Goal: Information Seeking & Learning: Learn about a topic

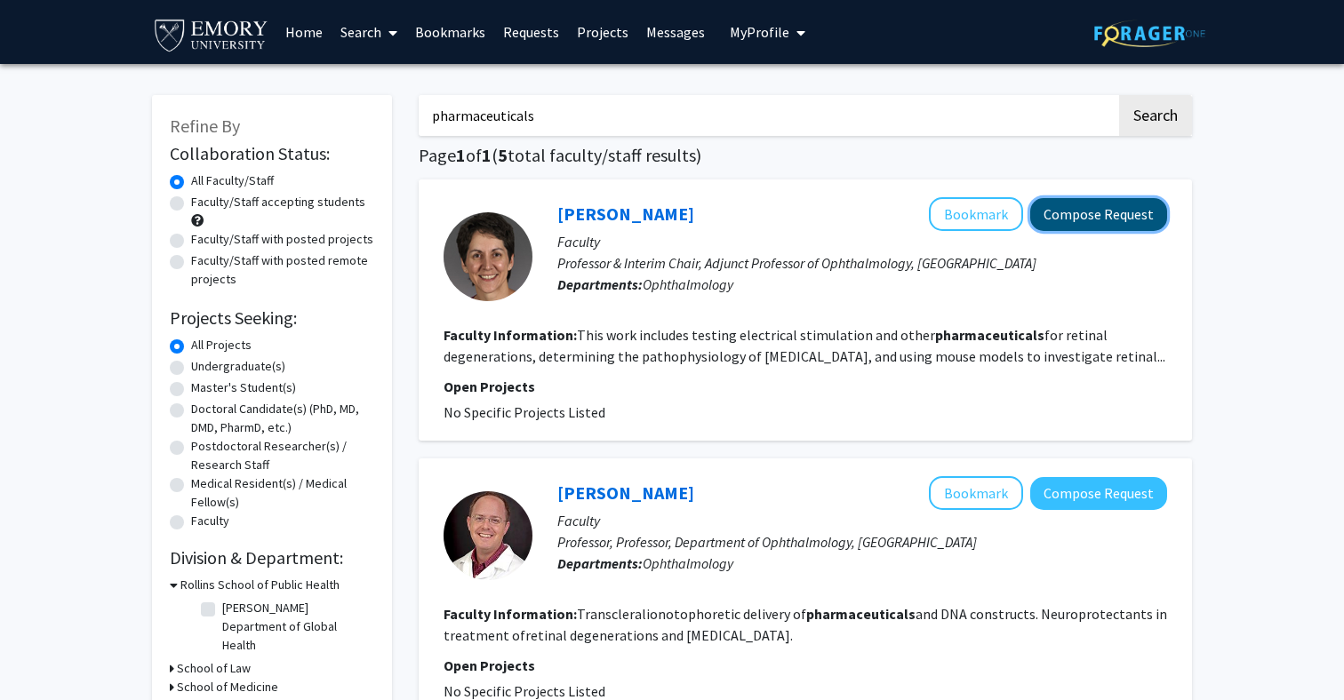
click at [1117, 219] on button "Compose Request" at bounding box center [1098, 214] width 137 height 33
click at [191, 364] on label "Undergraduate(s)" at bounding box center [238, 366] width 94 height 19
click at [191, 364] on input "Undergraduate(s)" at bounding box center [197, 363] width 12 height 12
radio input "true"
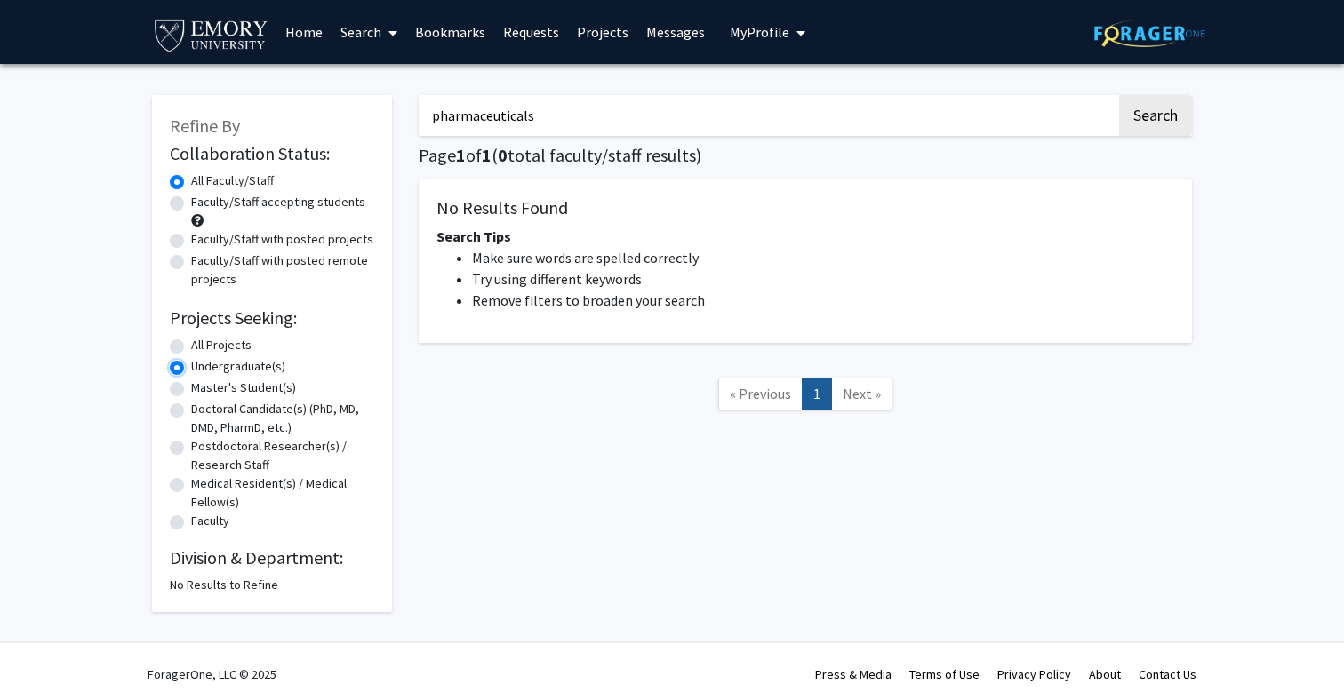
radio input "true"
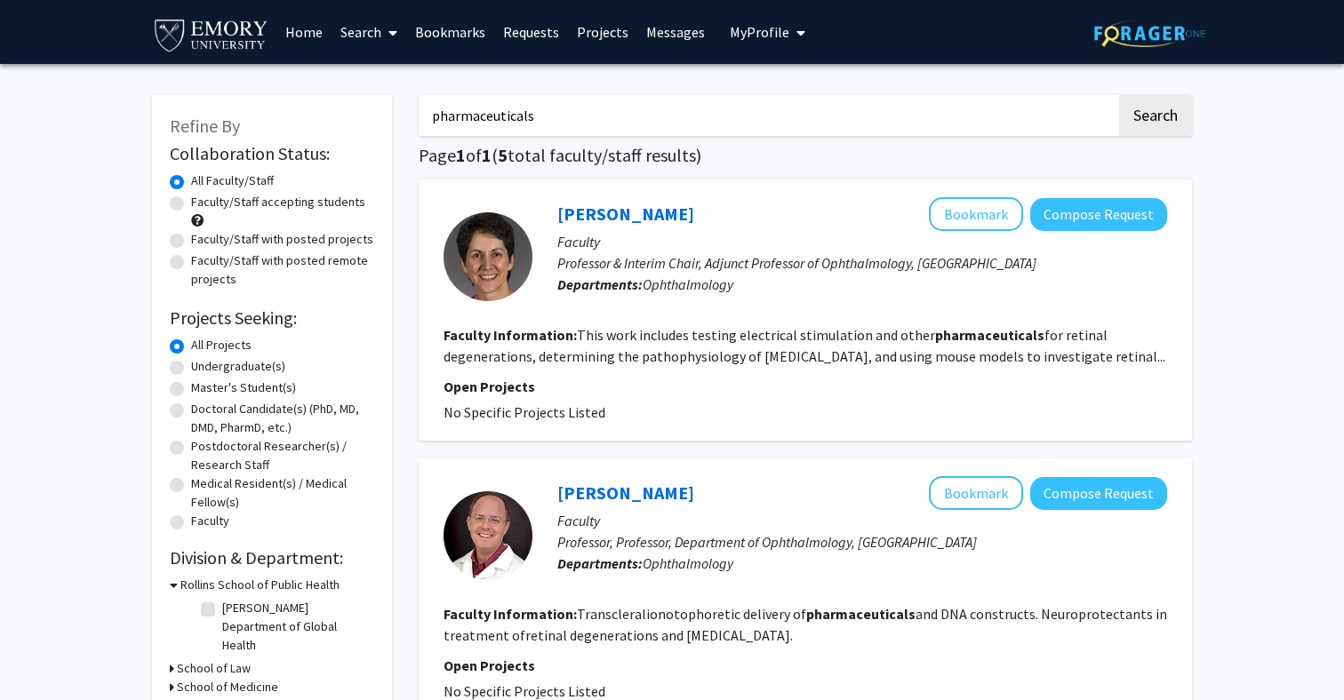
click at [191, 367] on label "Undergraduate(s)" at bounding box center [238, 366] width 94 height 19
click at [191, 367] on input "Undergraduate(s)" at bounding box center [197, 363] width 12 height 12
radio input "true"
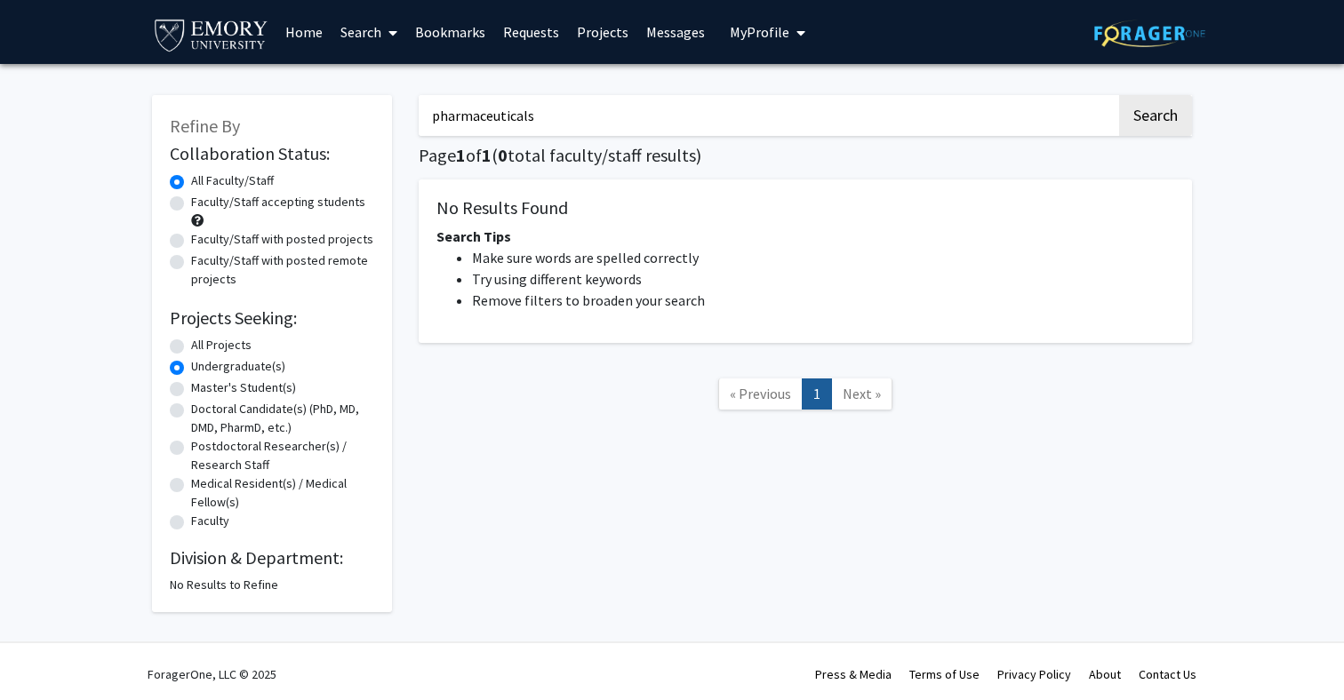
click at [483, 124] on input "pharmaceuticals" at bounding box center [768, 115] width 698 height 41
click at [191, 344] on label "All Projects" at bounding box center [221, 345] width 60 height 19
click at [191, 344] on input "All Projects" at bounding box center [197, 342] width 12 height 12
radio input "true"
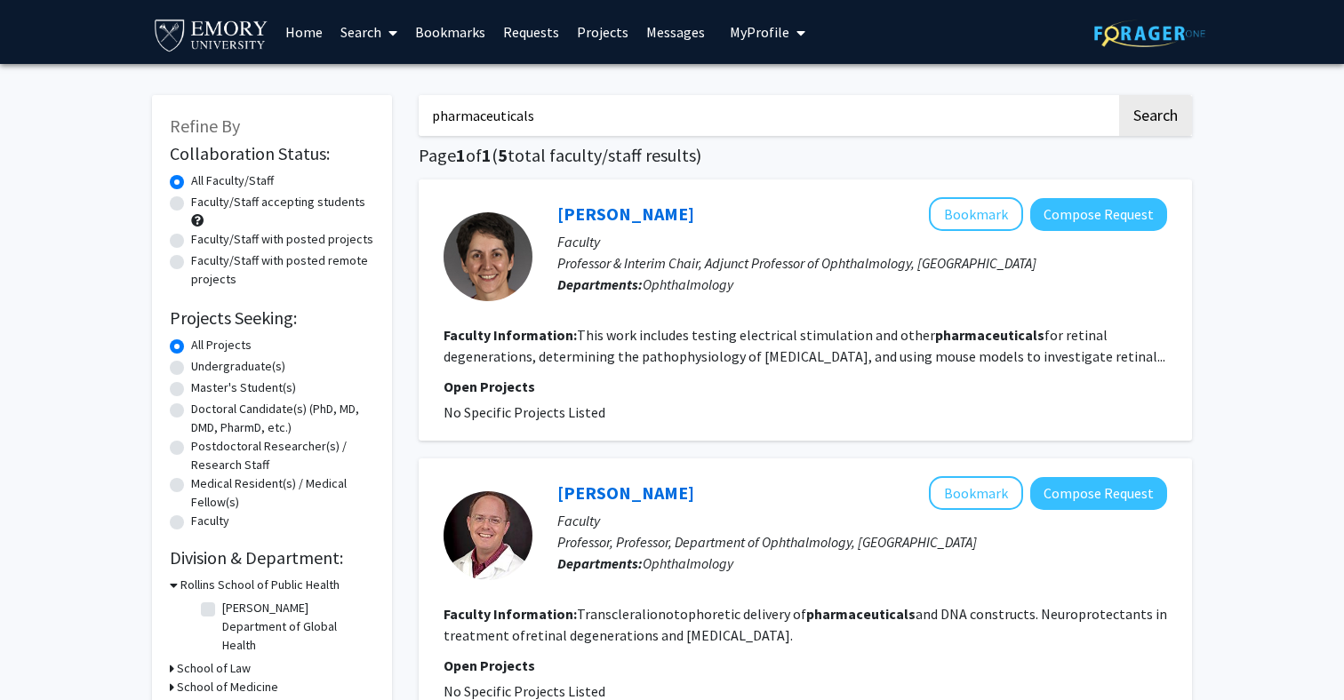
click at [191, 206] on label "Faculty/Staff accepting students" at bounding box center [278, 202] width 174 height 19
click at [191, 204] on input "Faculty/Staff accepting students" at bounding box center [197, 199] width 12 height 12
radio input "true"
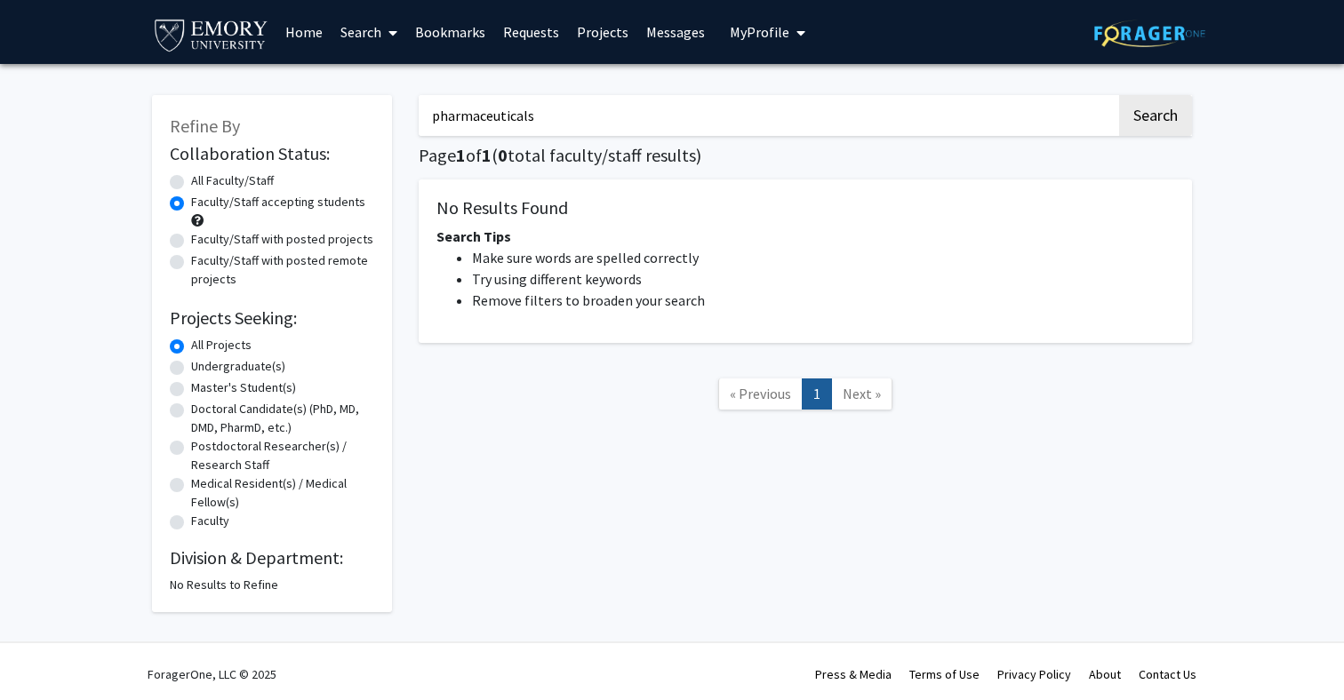
drag, startPoint x: 544, startPoint y: 121, endPoint x: 320, endPoint y: 140, distance: 224.8
click at [320, 140] on div "Refine By Collaboration Status: Collaboration Status All Faculty/Staff Collabor…" at bounding box center [672, 344] width 1066 height 535
type input "p"
click at [1175, 109] on button "Search" at bounding box center [1155, 115] width 73 height 41
radio input "true"
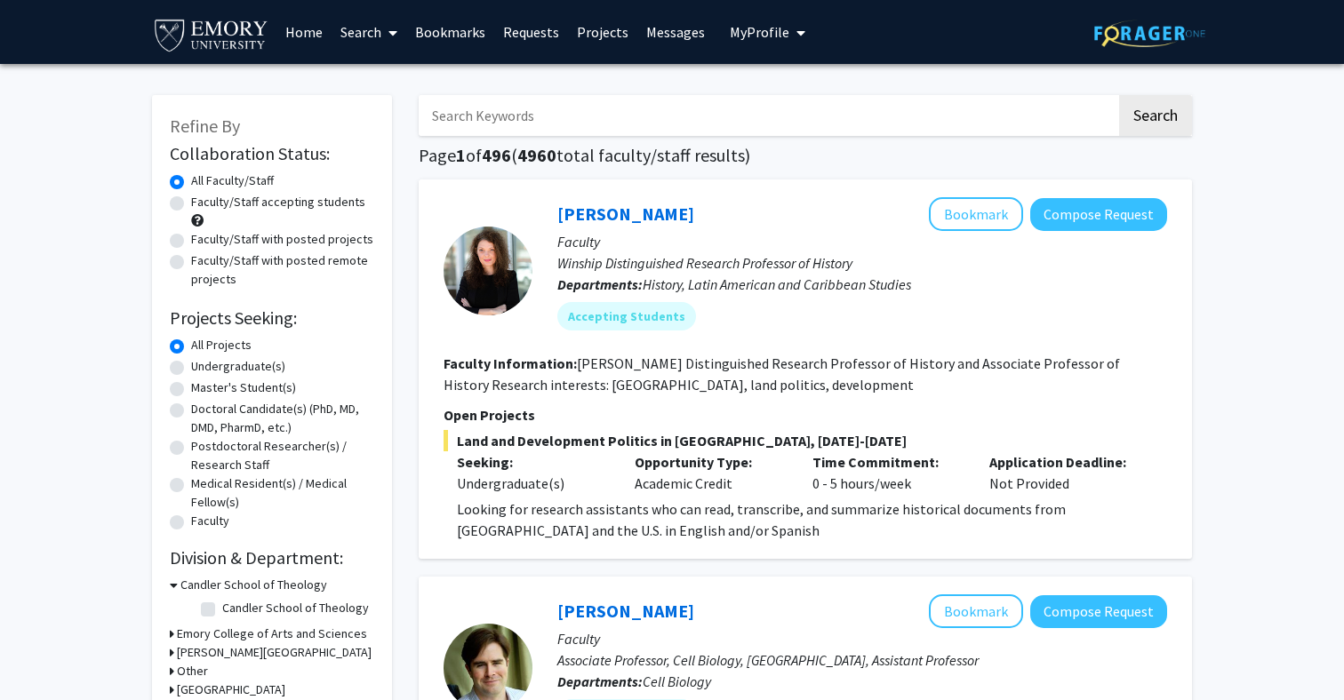
click at [191, 361] on label "Undergraduate(s)" at bounding box center [238, 366] width 94 height 19
click at [191, 361] on input "Undergraduate(s)" at bounding box center [197, 363] width 12 height 12
radio input "true"
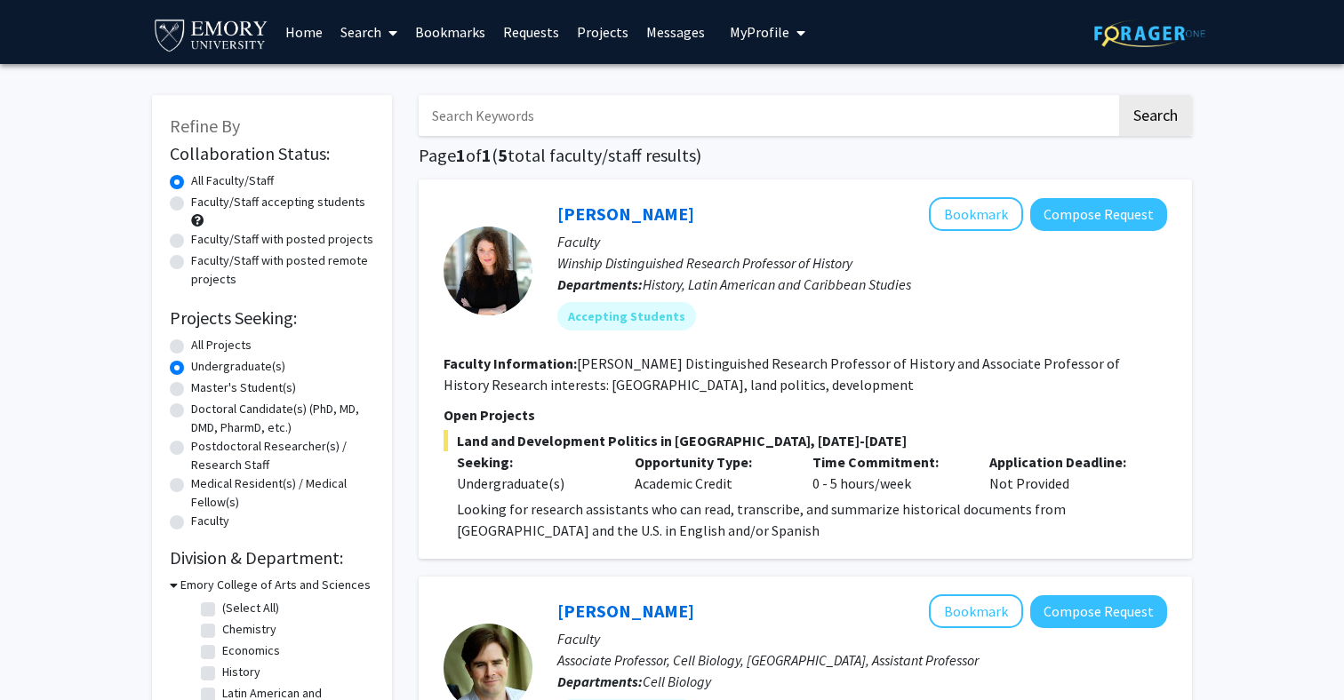
click at [191, 204] on label "Faculty/Staff accepting students" at bounding box center [278, 202] width 174 height 19
click at [191, 204] on input "Faculty/Staff accepting students" at bounding box center [197, 199] width 12 height 12
radio input "true"
click at [683, 116] on input "Search Keywords" at bounding box center [768, 115] width 698 height 41
type input "Chemistry"
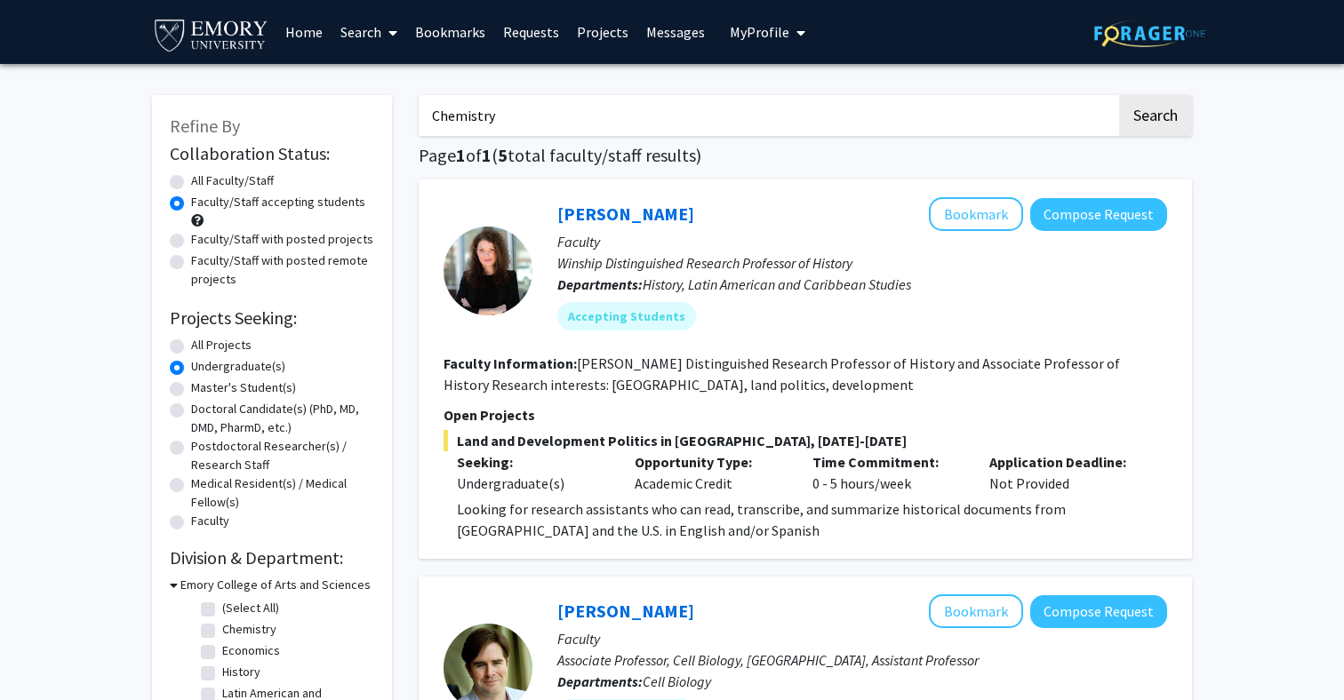
click at [1119, 95] on button "Search" at bounding box center [1155, 115] width 73 height 41
radio input "true"
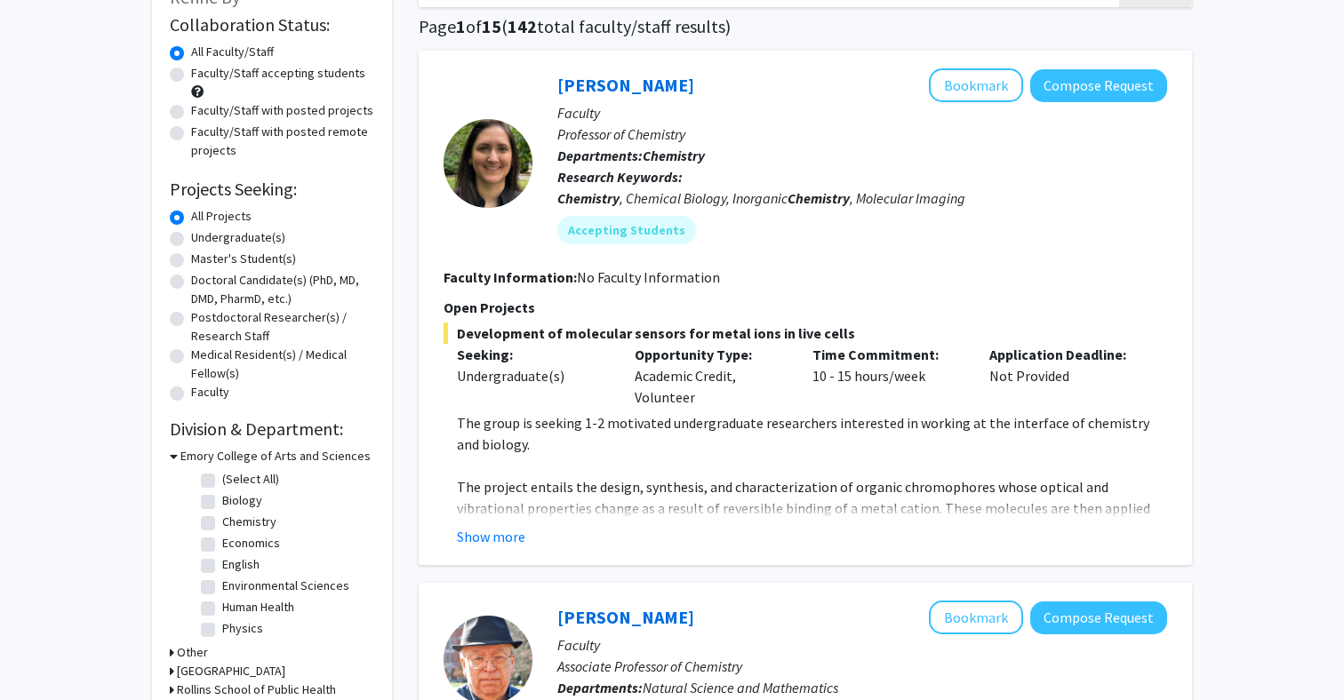
scroll to position [135, 0]
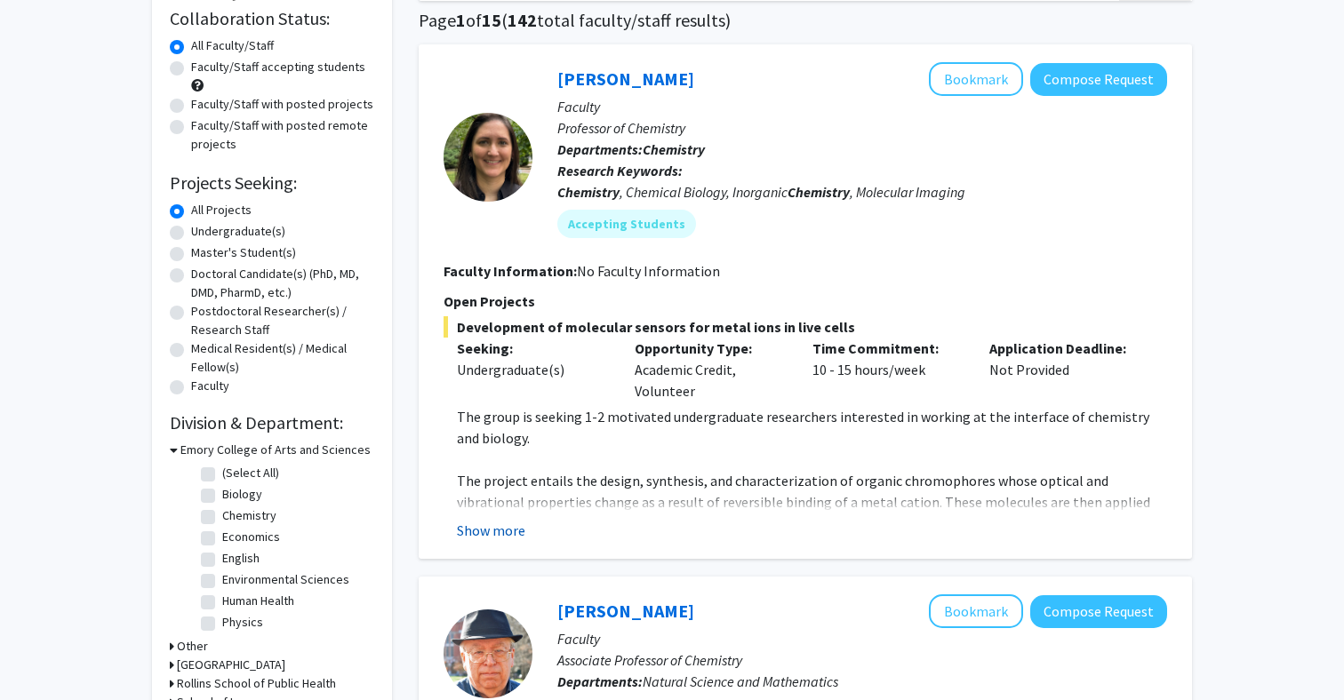
click at [493, 534] on button "Show more" at bounding box center [491, 530] width 68 height 21
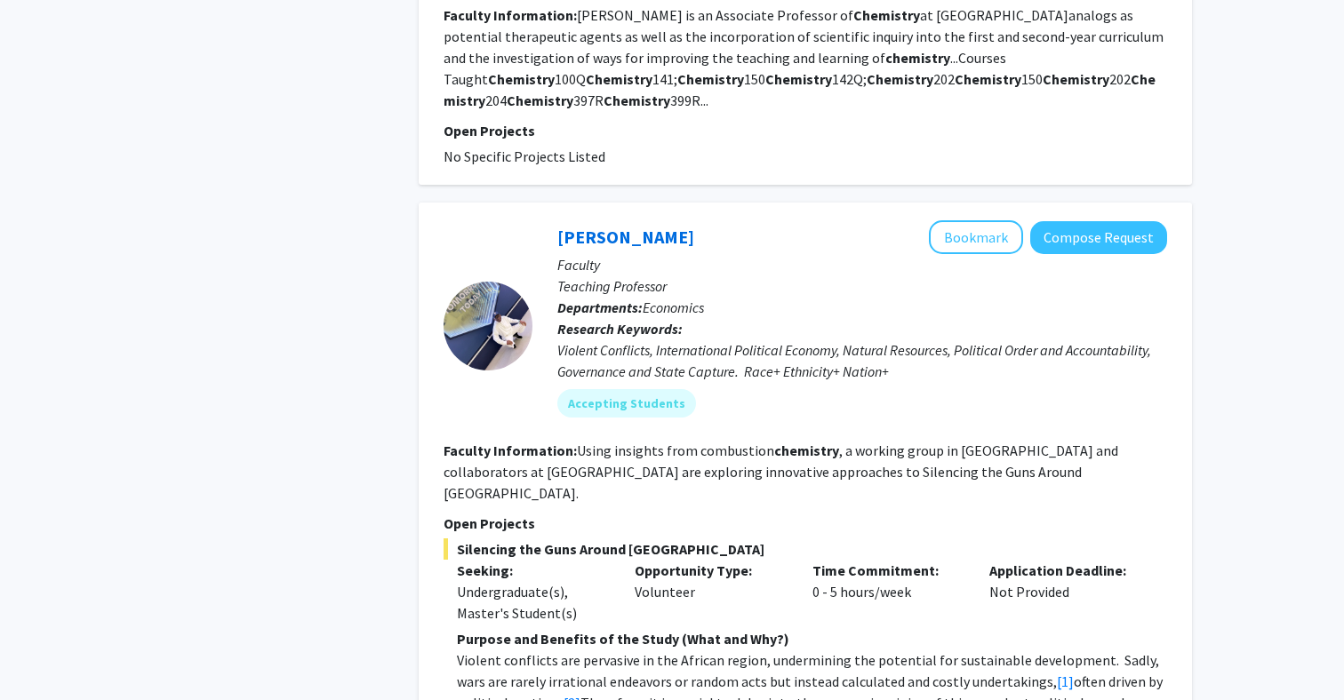
scroll to position [1920, 0]
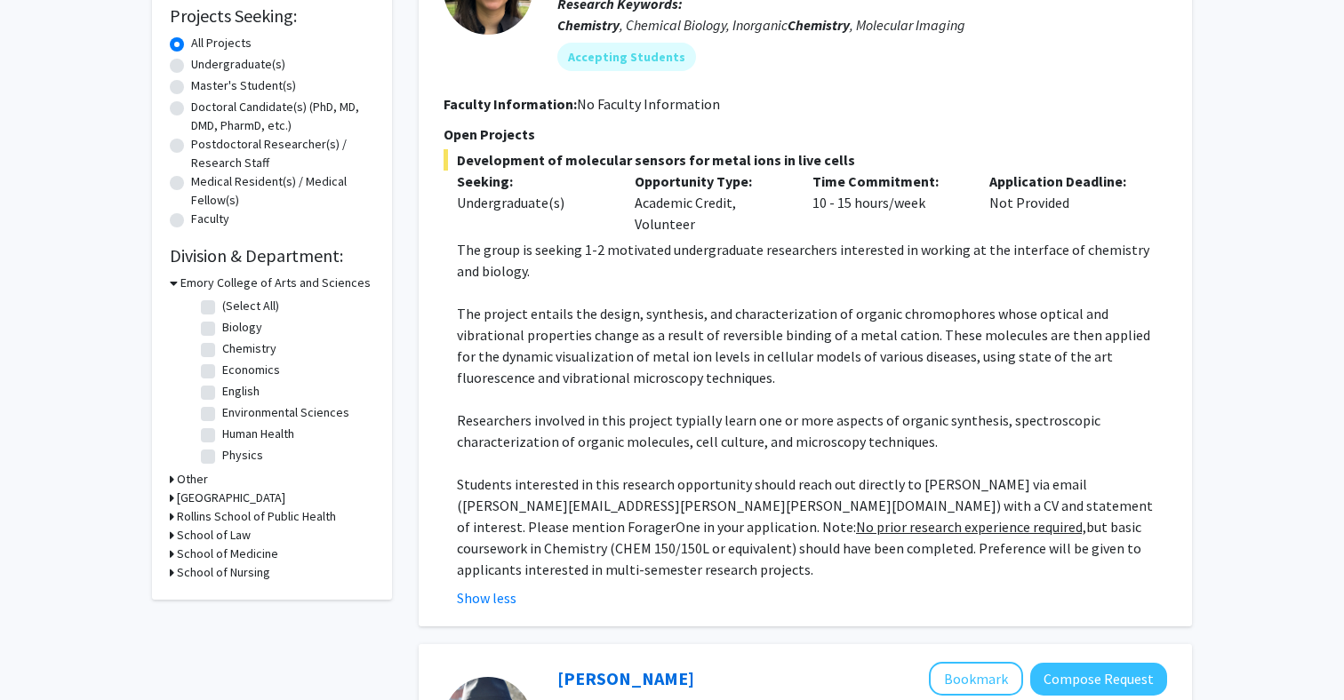
scroll to position [320, 0]
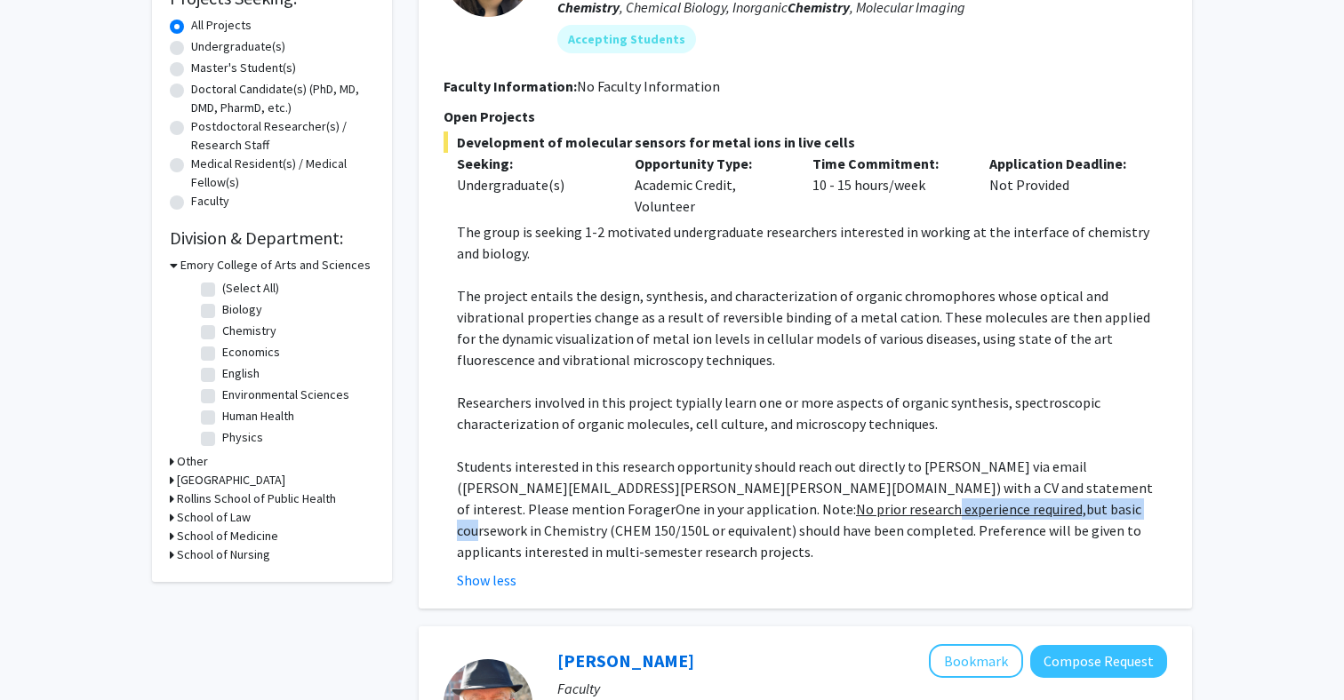
drag, startPoint x: 590, startPoint y: 511, endPoint x: 795, endPoint y: 511, distance: 205.3
click at [795, 511] on p "Students interested in this research opportunity should reach out directly to […" at bounding box center [812, 509] width 710 height 107
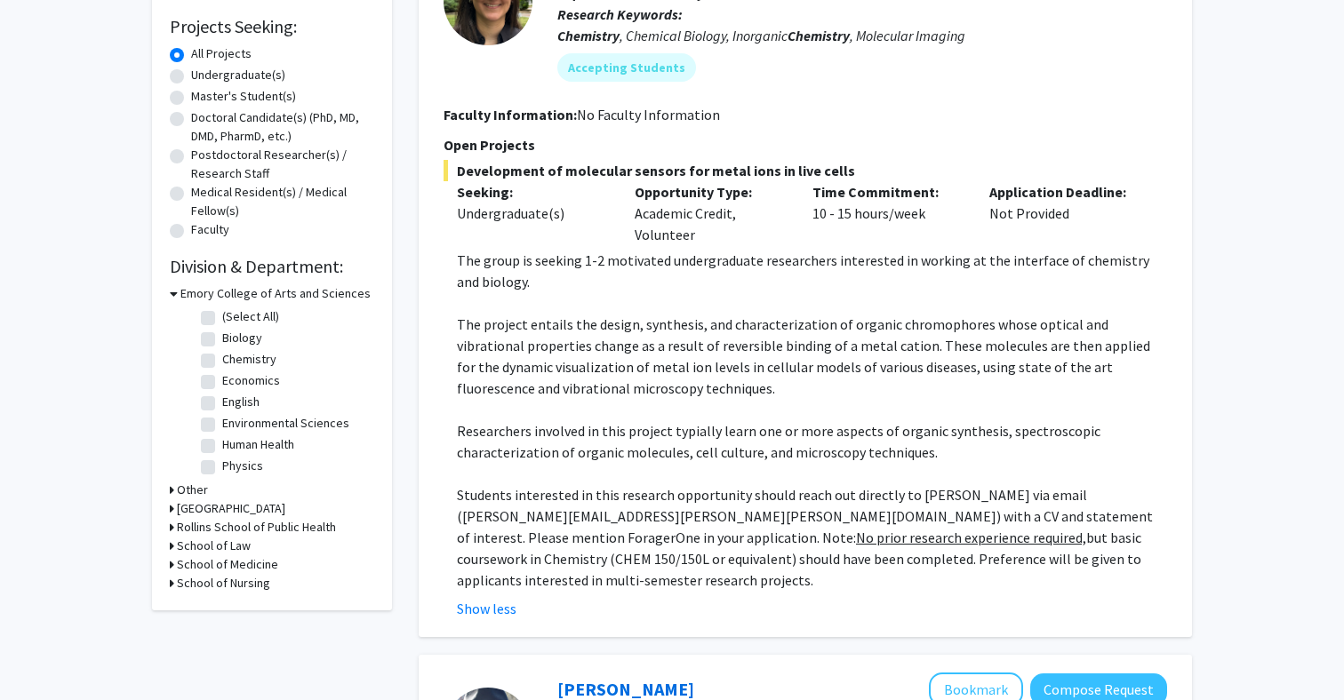
scroll to position [292, 0]
click at [466, 261] on p "The group is seeking 1-2 motivated undergraduate researchers interested in work…" at bounding box center [812, 270] width 710 height 43
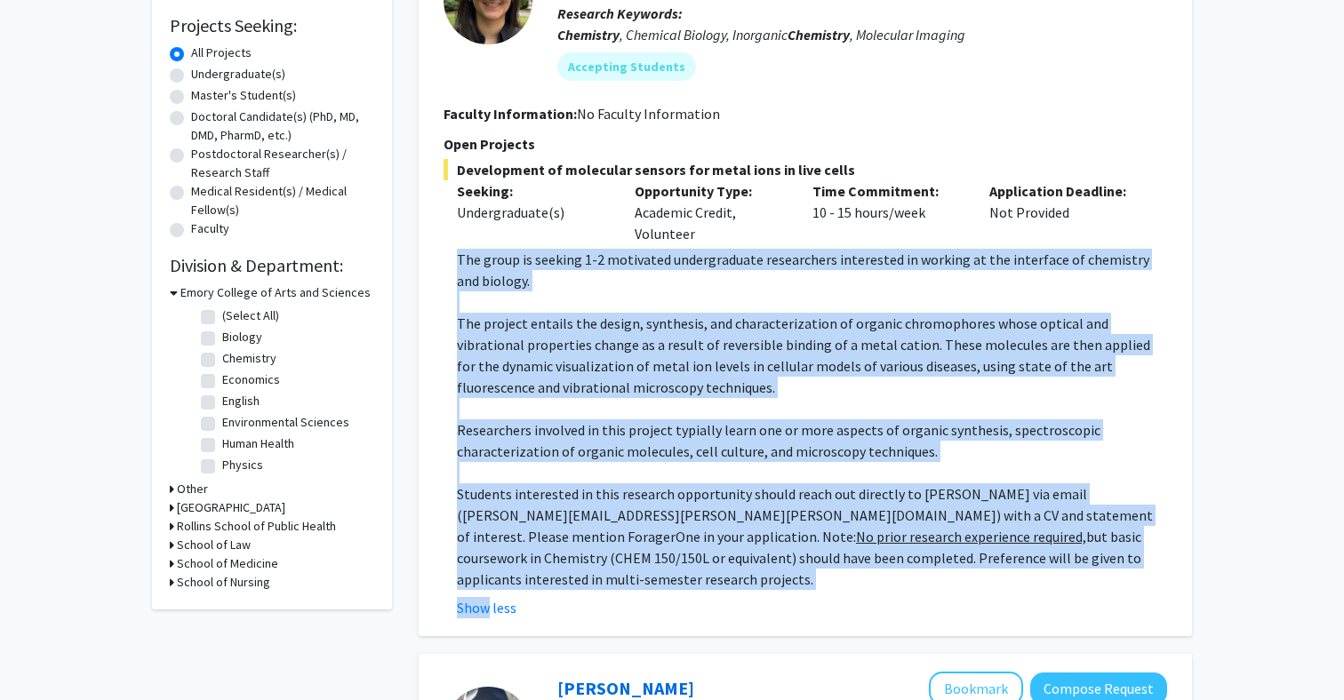
drag, startPoint x: 466, startPoint y: 261, endPoint x: 1098, endPoint y: 570, distance: 703.9
click at [1098, 570] on fg-read-more "The group is seeking 1-2 motivated undergraduate researchers interested in work…" at bounding box center [804, 434] width 723 height 370
copy fg-read-more "The group is seeking 1-2 motivated undergraduate researchers interested in work…"
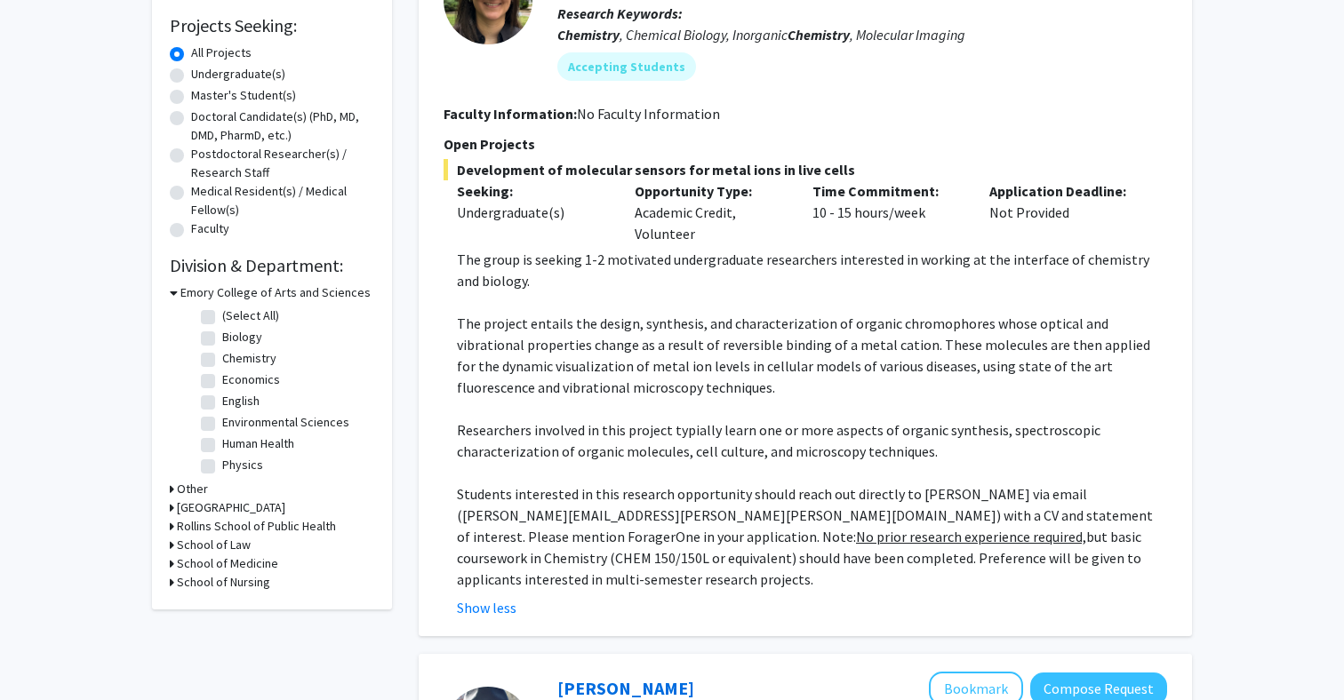
click at [608, 403] on p at bounding box center [812, 408] width 710 height 21
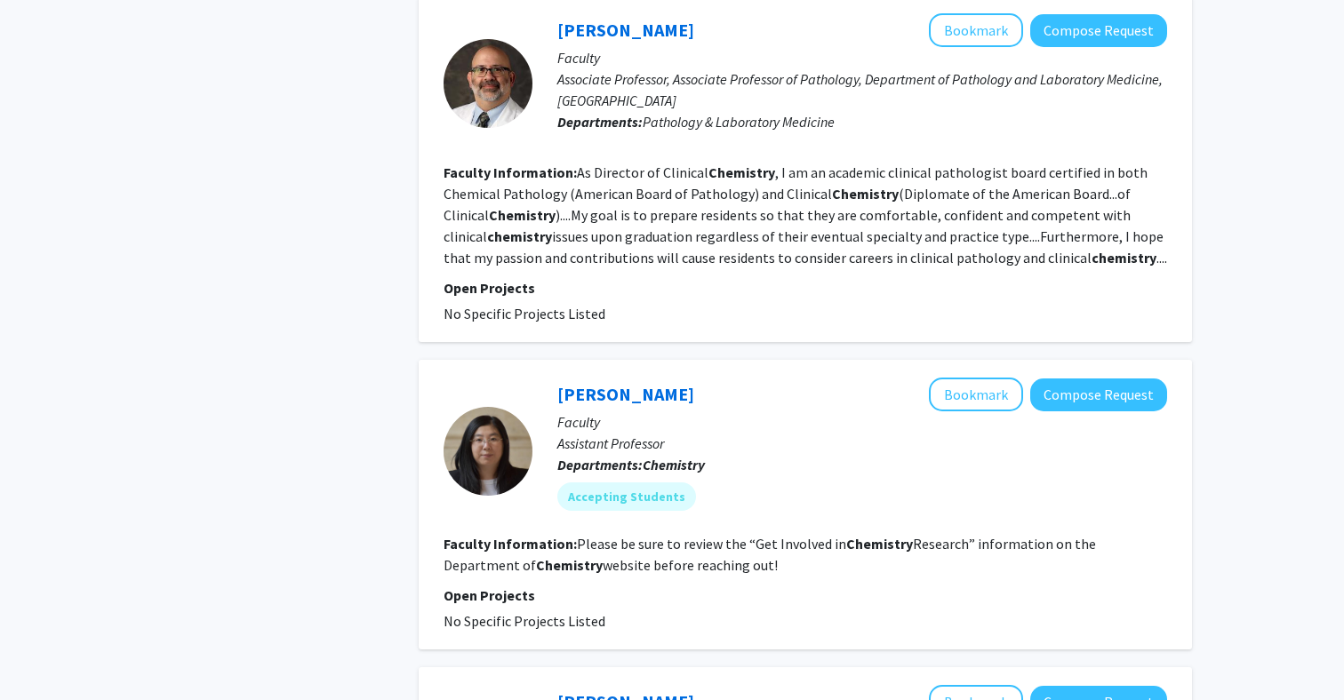
scroll to position [3696, 0]
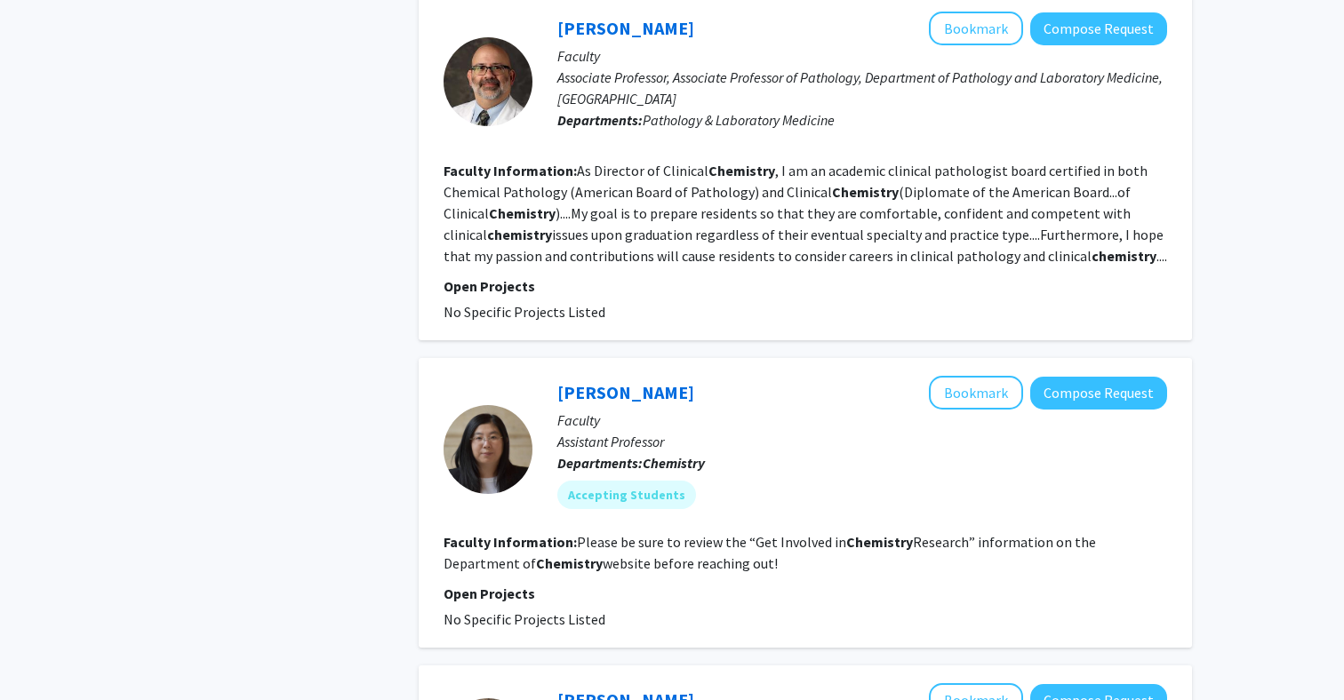
click at [760, 533] on fg-read-more "Please be sure to review the “Get Involved in Chemistry Research” information o…" at bounding box center [769, 552] width 652 height 39
drag, startPoint x: 760, startPoint y: 396, endPoint x: 956, endPoint y: 396, distance: 196.4
click at [956, 533] on fg-read-more "Please be sure to review the “Get Involved in Chemistry Research” information o…" at bounding box center [769, 552] width 652 height 39
copy fg-read-more "Get Involved in Chemistry Research"
